Goal: Find specific page/section: Find specific page/section

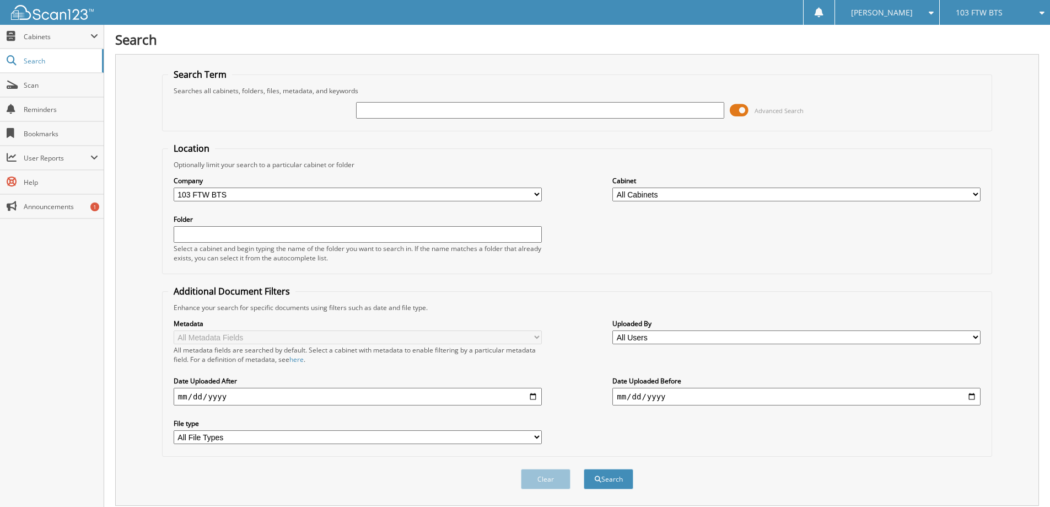
click at [404, 116] on input "text" at bounding box center [540, 110] width 368 height 17
type input "RA103006801"
click at [584, 469] on button "Search" at bounding box center [609, 479] width 50 height 20
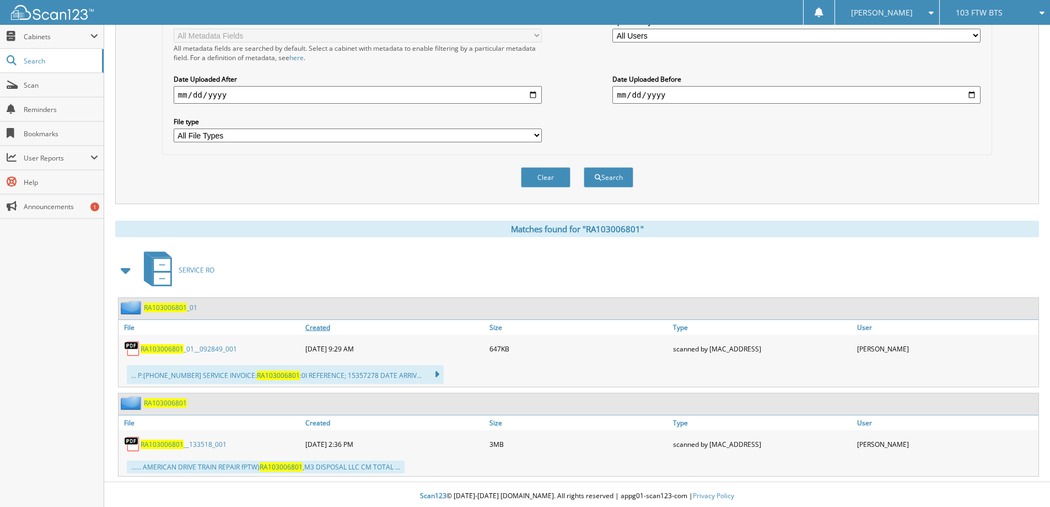
scroll to position [305, 0]
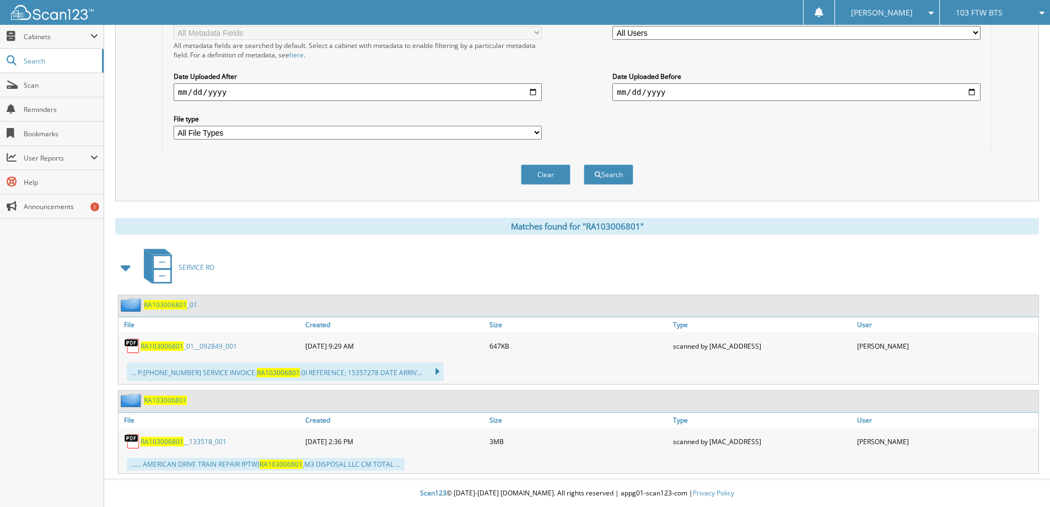
click at [160, 344] on span "RA103006801" at bounding box center [162, 345] width 43 height 9
click at [182, 459] on div "...... AMERICAN DRIVE TRAIN REPAIR fPTW) RA103006801 ,M3 DISPOSAL LLC CM TOTAL …" at bounding box center [266, 464] width 278 height 13
click at [153, 437] on span "RA103006801" at bounding box center [162, 441] width 43 height 9
